Goal: Transaction & Acquisition: Purchase product/service

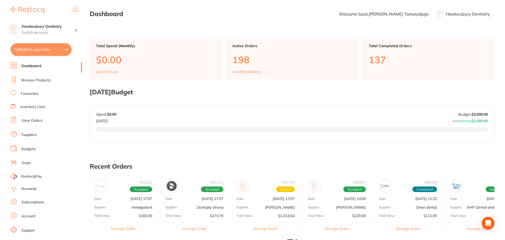
click at [39, 49] on button "$498.66 in your order" at bounding box center [41, 49] width 61 height 13
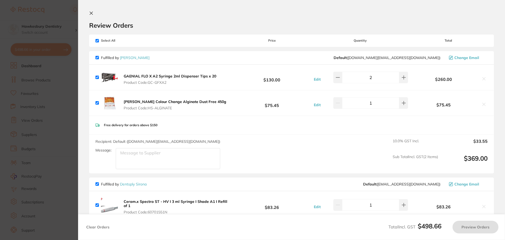
checkbox input "true"
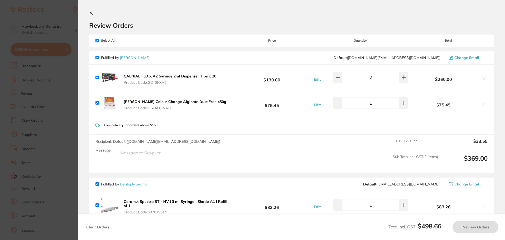
checkbox input "true"
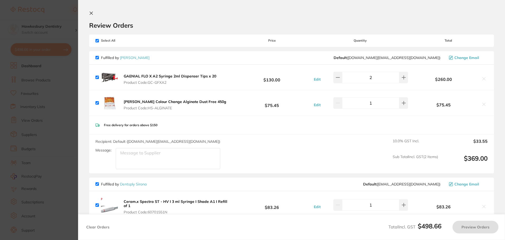
checkbox input "true"
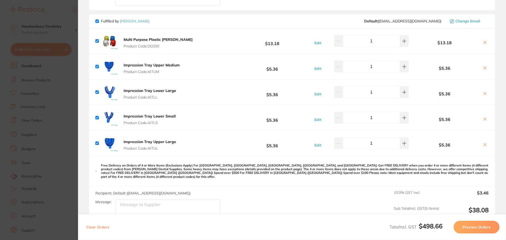
scroll to position [199, 0]
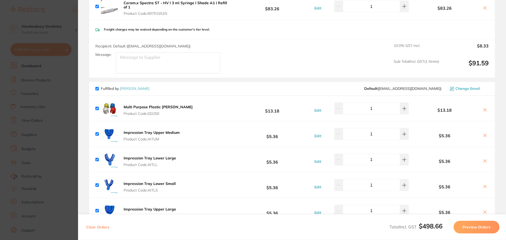
click at [54, 14] on section "Update RRP Set your pre negotiated price for this item. Item Agreed RRP (excl. …" at bounding box center [253, 120] width 506 height 240
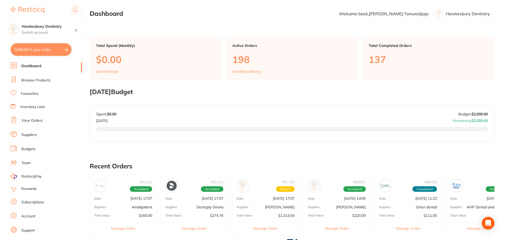
scroll to position [0, 0]
click at [44, 80] on link "Browse Products" at bounding box center [35, 80] width 29 height 5
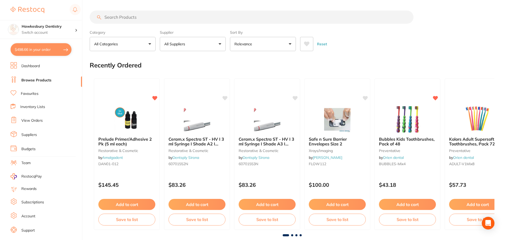
click at [167, 17] on input "search" at bounding box center [252, 17] width 324 height 13
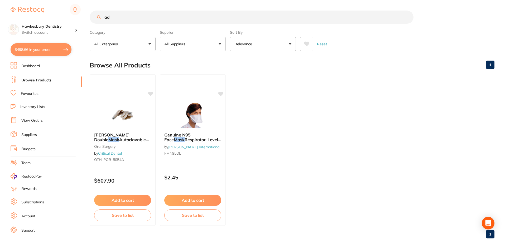
type input "a"
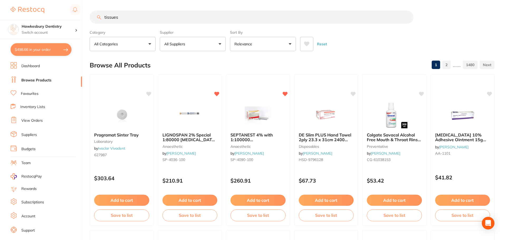
type input "tissues"
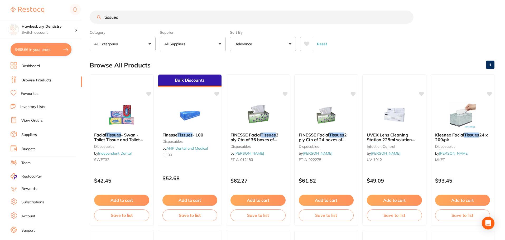
click at [209, 44] on button "All Suppliers" at bounding box center [193, 44] width 66 height 14
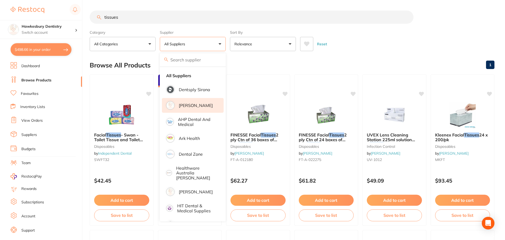
click at [206, 107] on li "[PERSON_NAME]" at bounding box center [193, 105] width 62 height 15
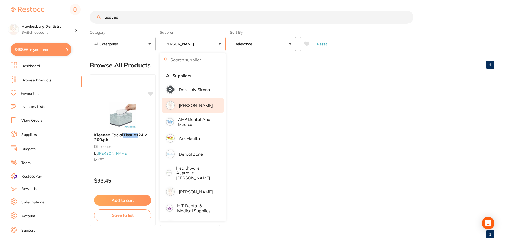
click at [205, 10] on main "tissues Category All Categories All Categories disposables Clear Category false…" at bounding box center [297, 126] width 415 height 253
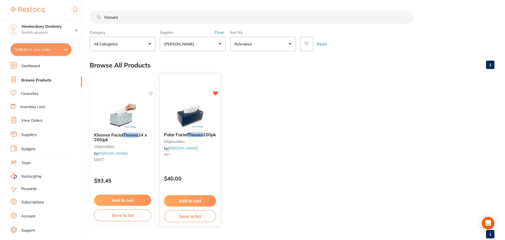
click at [202, 203] on button "Add to cart" at bounding box center [190, 200] width 52 height 11
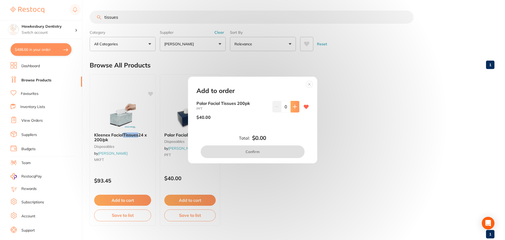
click at [296, 106] on button at bounding box center [294, 107] width 9 height 12
type input "1"
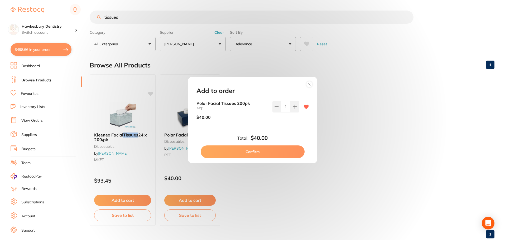
click at [263, 155] on button "Confirm" at bounding box center [253, 151] width 104 height 13
checkbox input "false"
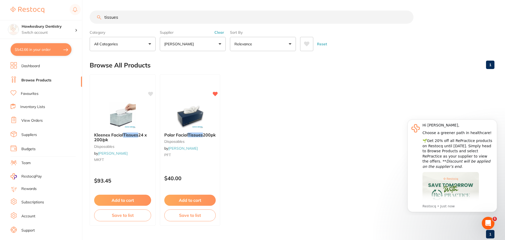
click at [53, 48] on button "$542.66 in your order" at bounding box center [41, 49] width 61 height 13
checkbox input "true"
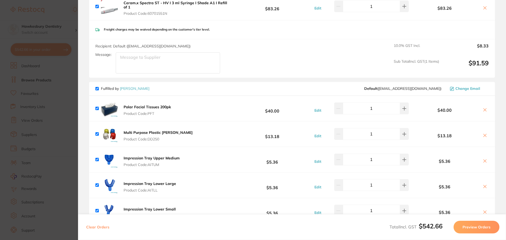
click at [57, 12] on section "Update RRP Set your pre negotiated price for this item. Item Agreed RRP (excl. …" at bounding box center [253, 120] width 506 height 240
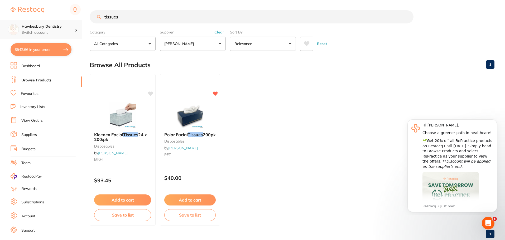
drag, startPoint x: 131, startPoint y: 19, endPoint x: 0, endPoint y: 29, distance: 131.5
click at [8, 33] on div "$542.66 Hawkesbury Dentistry Switch account Hawkesbury Dentistry $542.66 in you…" at bounding box center [252, 120] width 505 height 240
type input "bibs"
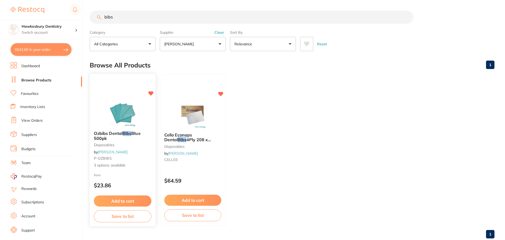
click at [127, 200] on button "Add to cart" at bounding box center [122, 201] width 57 height 11
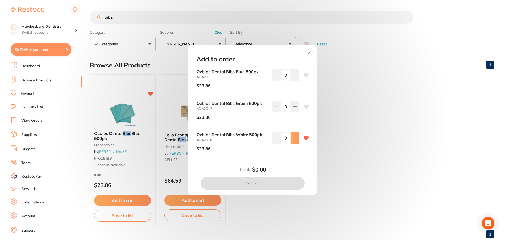
click at [296, 138] on button at bounding box center [294, 138] width 9 height 12
type input "1"
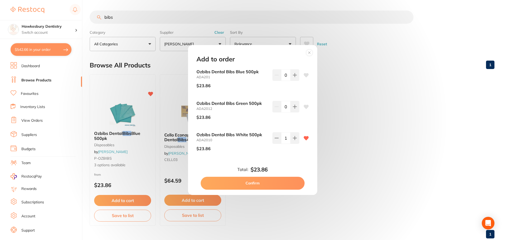
click at [265, 181] on button "Confirm" at bounding box center [253, 183] width 104 height 13
checkbox input "false"
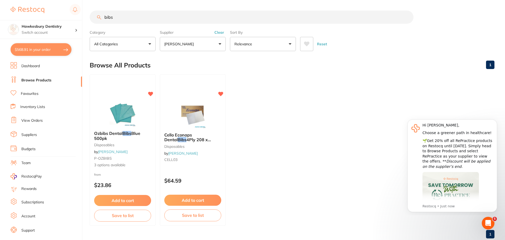
click at [196, 199] on button "Add to cart" at bounding box center [192, 200] width 57 height 11
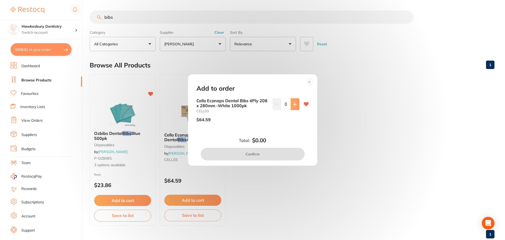
click at [294, 104] on icon at bounding box center [294, 104] width 3 height 3
type input "1"
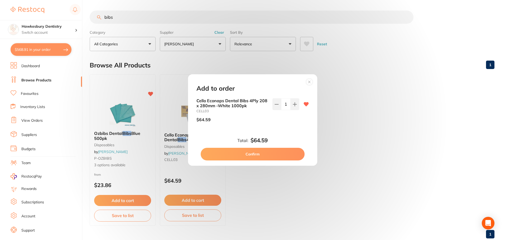
click at [273, 155] on button "Confirm" at bounding box center [253, 154] width 104 height 13
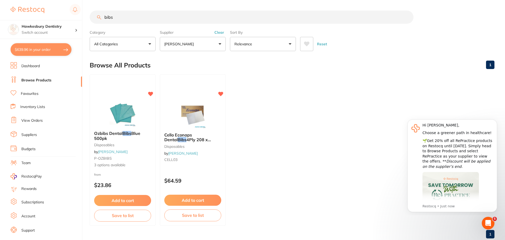
click at [38, 51] on button "$639.96 in your order" at bounding box center [41, 49] width 61 height 13
checkbox input "true"
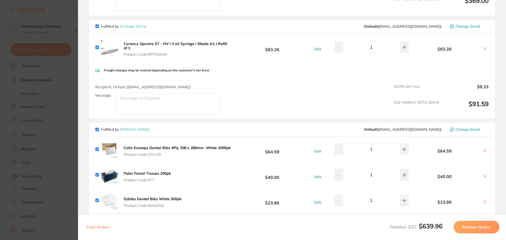
scroll to position [79, 0]
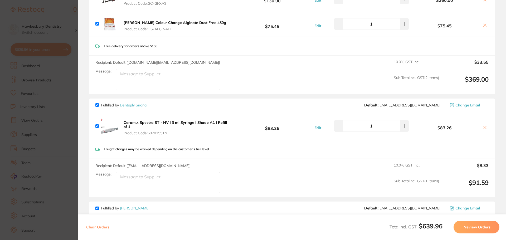
click at [67, 21] on section "Update RRP Set your pre negotiated price for this item. Item Agreed RRP (excl. …" at bounding box center [253, 120] width 506 height 240
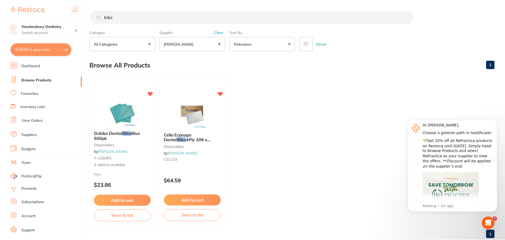
scroll to position [0, 0]
click at [184, 47] on button "[PERSON_NAME]" at bounding box center [193, 44] width 66 height 14
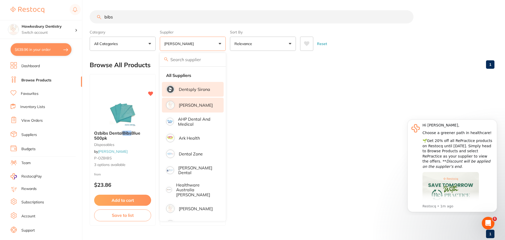
click at [190, 87] on p "Dentsply Sirona" at bounding box center [194, 89] width 31 height 5
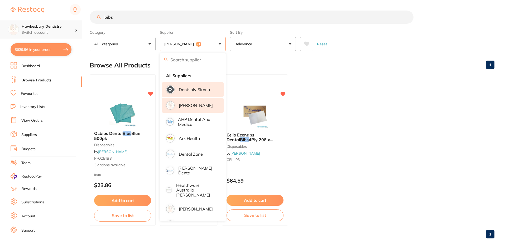
drag, startPoint x: 162, startPoint y: 23, endPoint x: 81, endPoint y: 22, distance: 80.6
click at [162, 23] on input "bibs" at bounding box center [252, 17] width 324 height 13
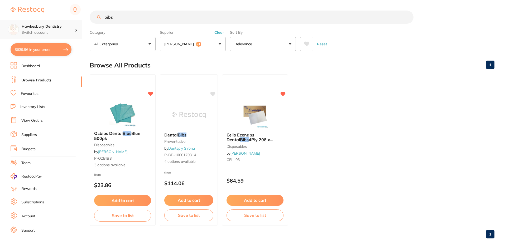
click at [80, 22] on div "$639.96 Hawkesbury Dentistry Switch account Hawkesbury Dentistry $639.96 in you…" at bounding box center [252, 120] width 505 height 240
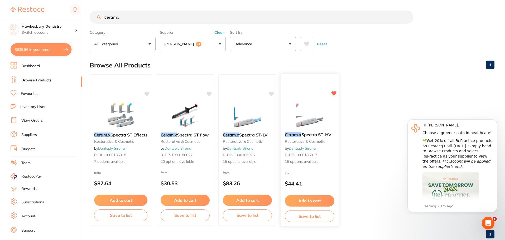
type input "ceramx"
click at [320, 202] on button "Add to cart" at bounding box center [310, 200] width 50 height 11
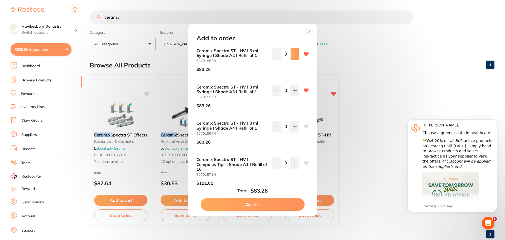
click at [292, 53] on icon at bounding box center [294, 54] width 4 height 4
type input "1"
click at [256, 203] on button "Confirm" at bounding box center [253, 204] width 104 height 13
checkbox input "false"
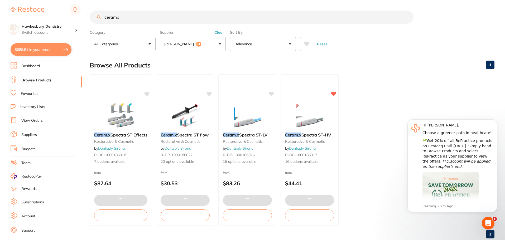
click at [58, 50] on button "$688.81 in your order" at bounding box center [41, 49] width 61 height 13
checkbox input "true"
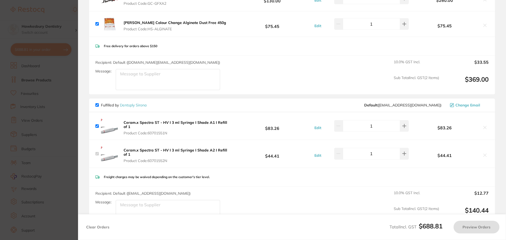
checkbox input "true"
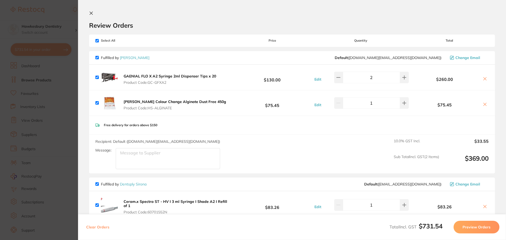
click at [56, 15] on section "Update RRP Set your pre negotiated price for this item. Item Agreed RRP (excl. …" at bounding box center [253, 120] width 506 height 240
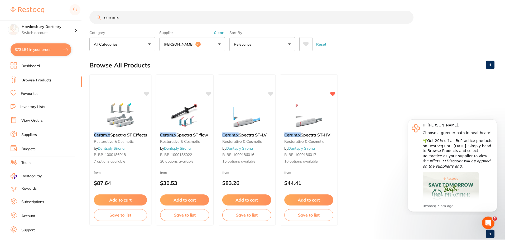
scroll to position [0, 0]
drag, startPoint x: 118, startPoint y: 16, endPoint x: 62, endPoint y: 18, distance: 56.4
click at [61, 18] on div "$731.54 Hawkesbury Dentistry Switch account Hawkesbury Dentistry $731.54 in you…" at bounding box center [252, 120] width 505 height 240
type input "[PERSON_NAME] dish"
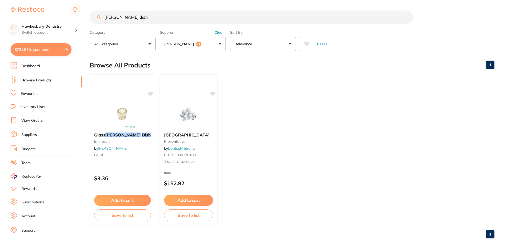
drag, startPoint x: 134, startPoint y: 121, endPoint x: 127, endPoint y: 121, distance: 6.3
click at [134, 121] on img at bounding box center [122, 115] width 34 height 26
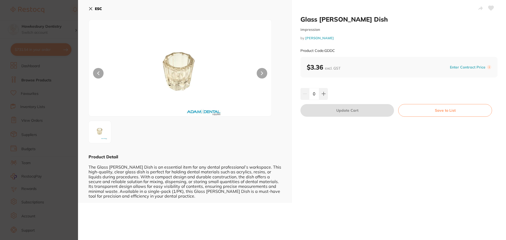
click at [258, 74] on button at bounding box center [262, 73] width 11 height 11
click at [92, 11] on icon at bounding box center [91, 9] width 4 height 4
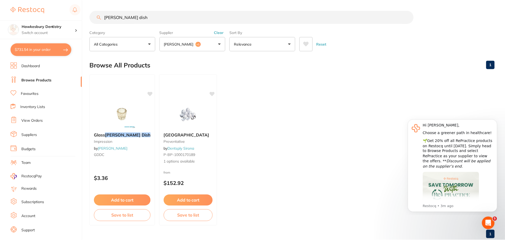
scroll to position [0, 0]
click at [119, 111] on img at bounding box center [122, 114] width 35 height 27
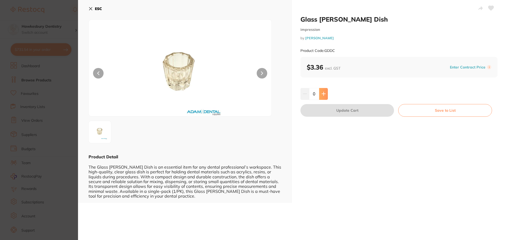
click at [324, 93] on icon at bounding box center [323, 94] width 4 height 4
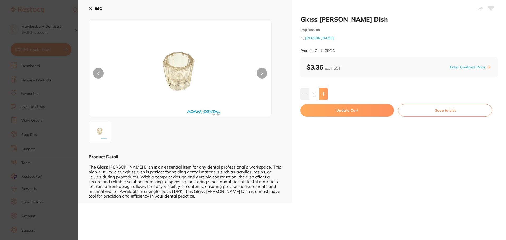
click at [324, 93] on icon at bounding box center [323, 94] width 4 height 4
type input "5"
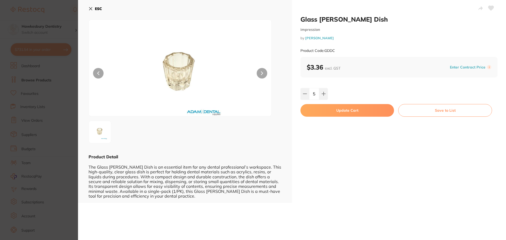
click at [339, 110] on button "Update Cart" at bounding box center [347, 110] width 94 height 13
checkbox input "false"
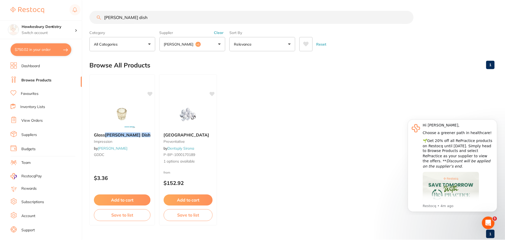
scroll to position [0, 0]
click at [41, 55] on button "$750.02 in your order" at bounding box center [41, 49] width 61 height 13
checkbox input "true"
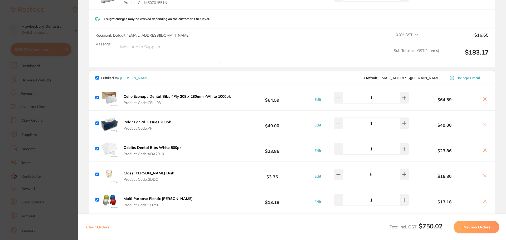
scroll to position [343, 0]
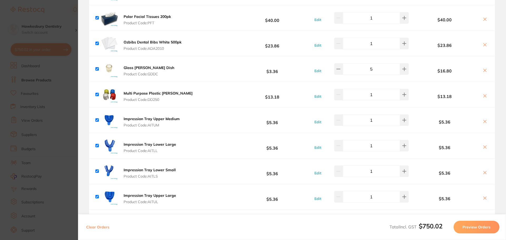
click at [60, 17] on section "Update RRP Set your pre negotiated price for this item. Item Agreed RRP (excl. …" at bounding box center [253, 120] width 506 height 240
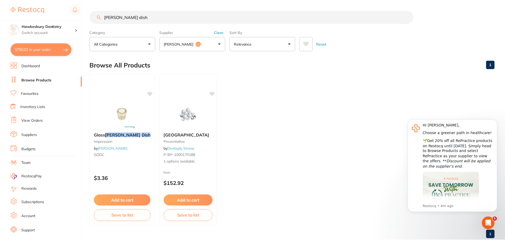
scroll to position [0, 0]
